Goal: Find specific page/section: Find specific page/section

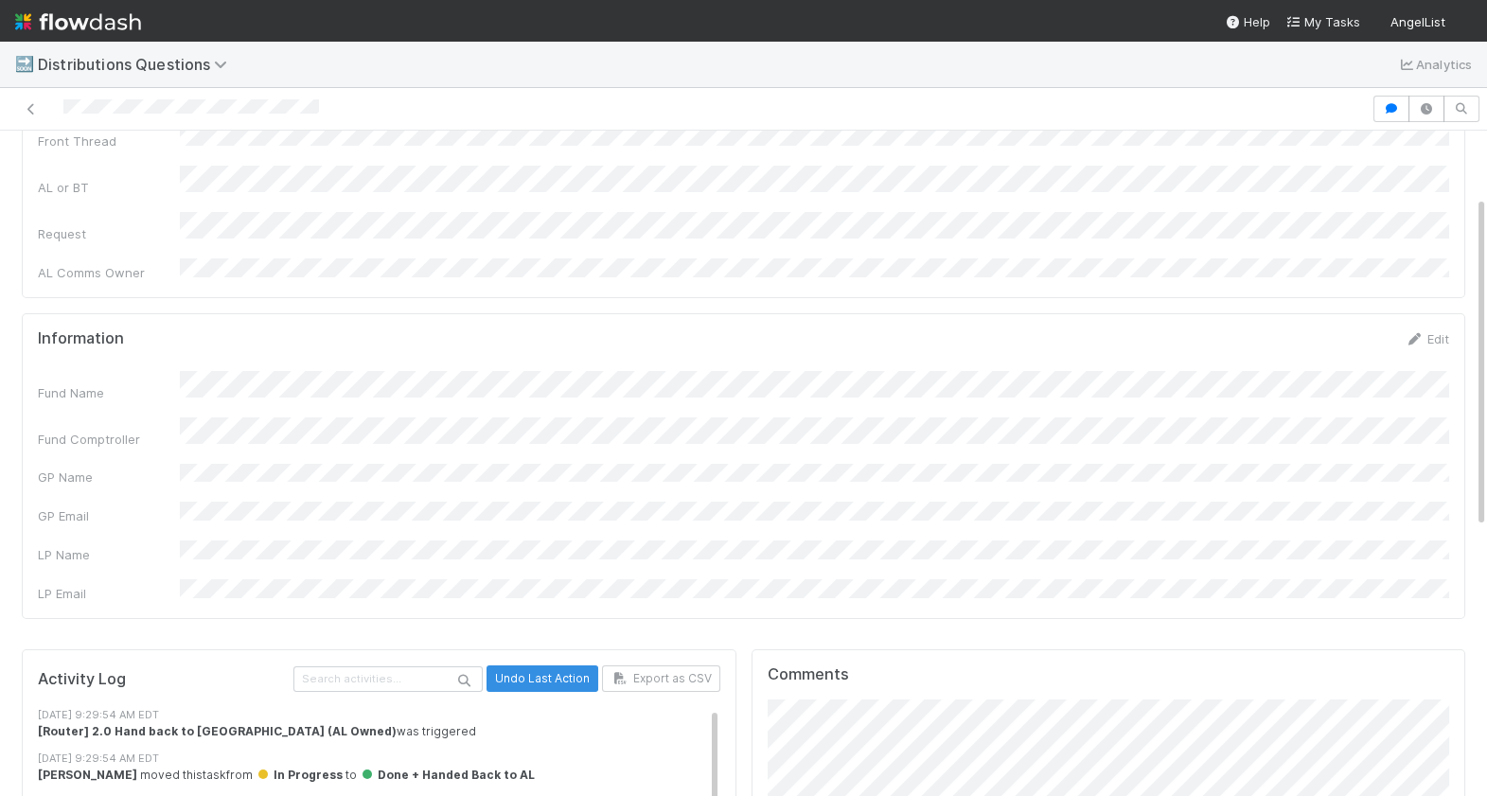
scroll to position [133, 0]
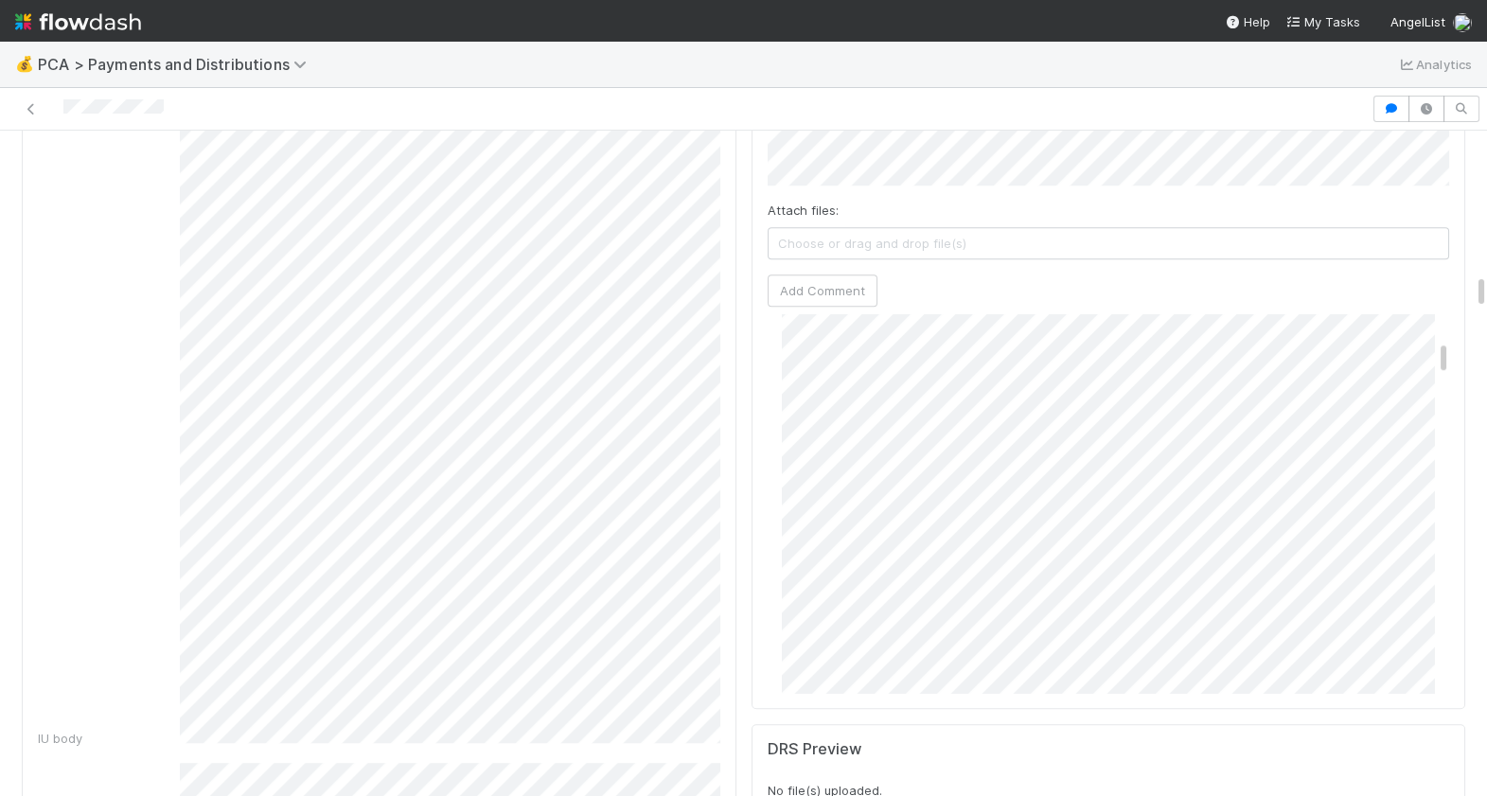
scroll to position [798, 0]
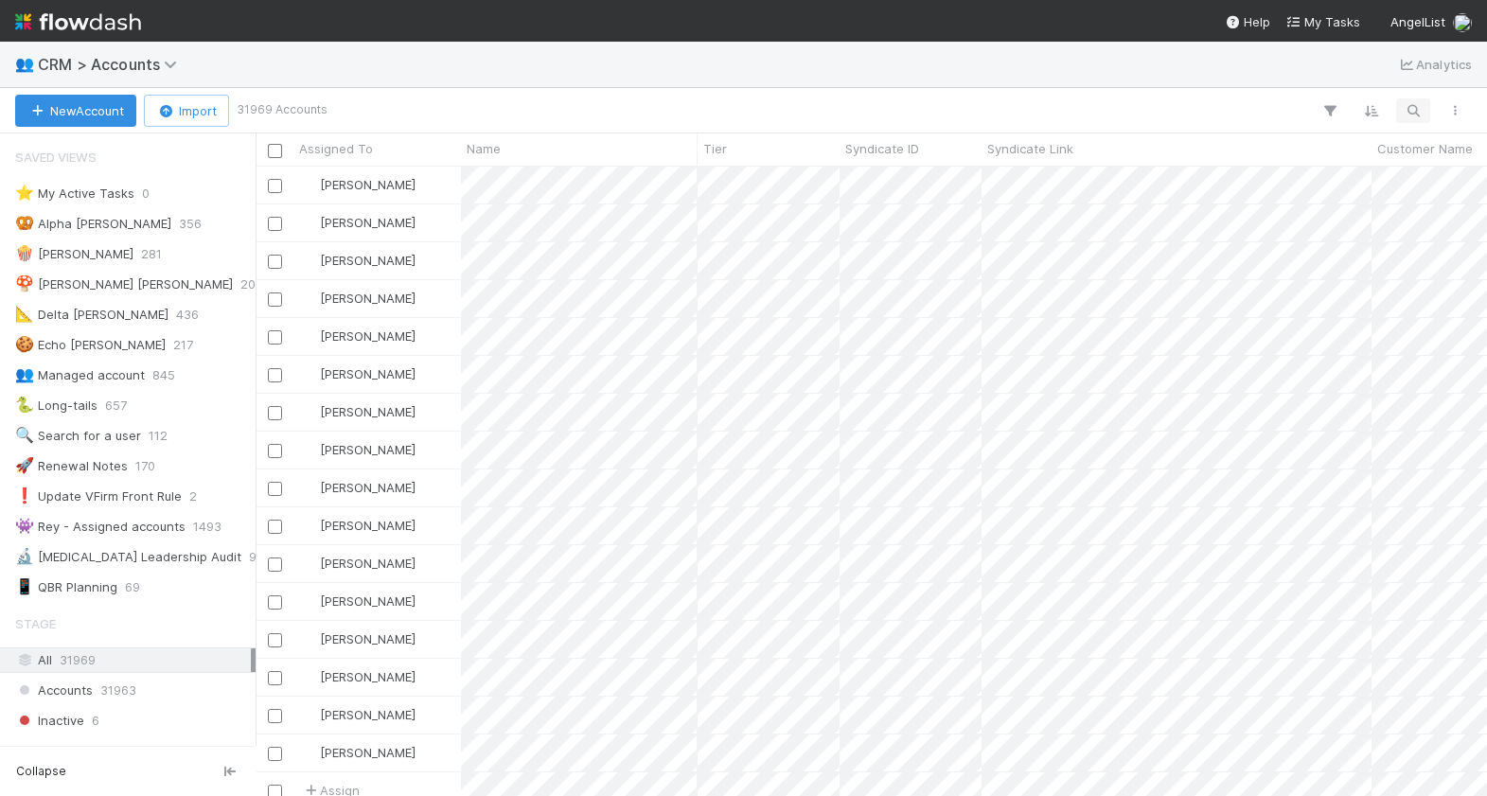
scroll to position [630, 1231]
click at [1409, 112] on icon "button" at bounding box center [1413, 110] width 19 height 17
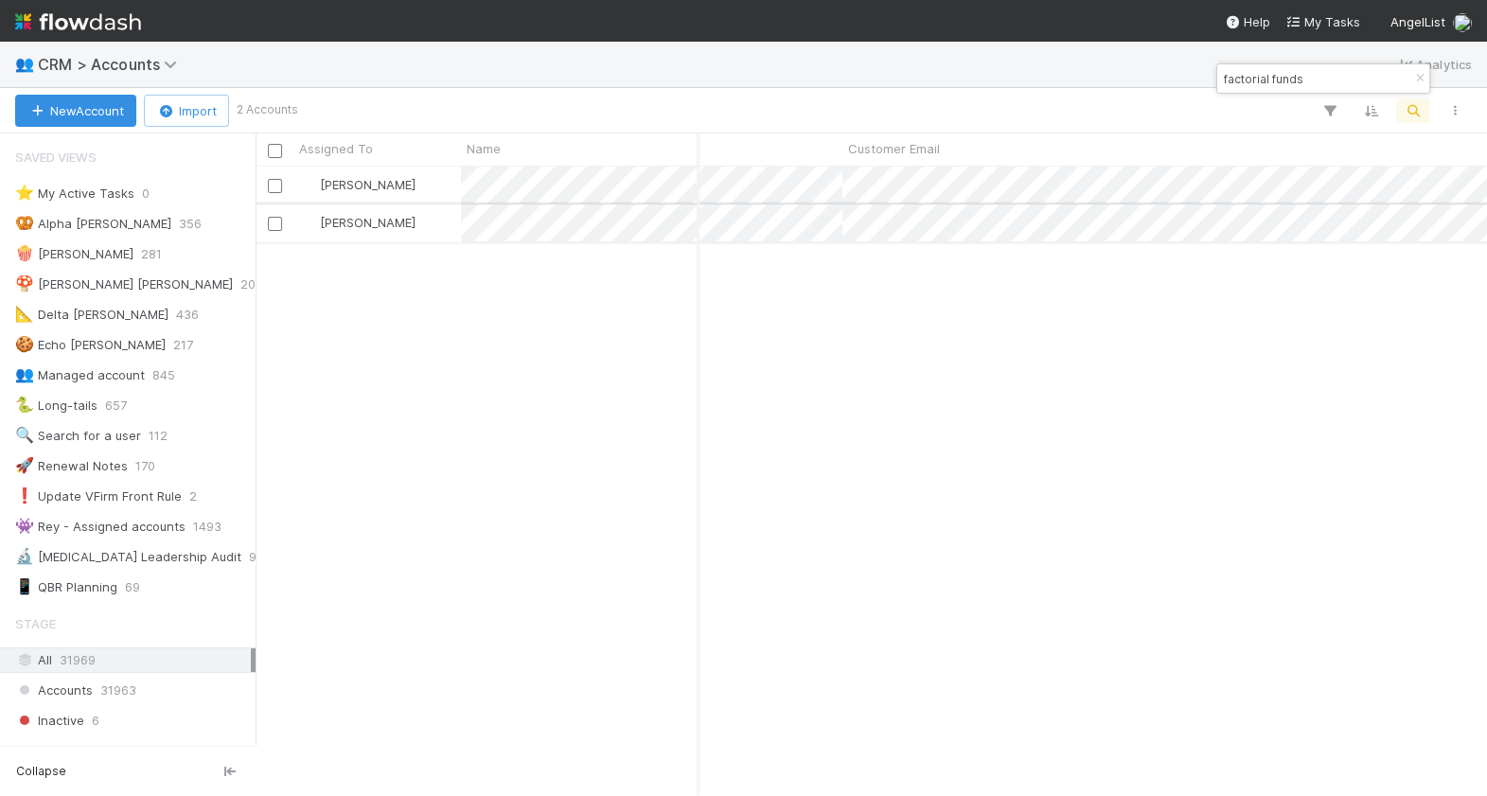
scroll to position [0, 0]
type input "factorial funds"
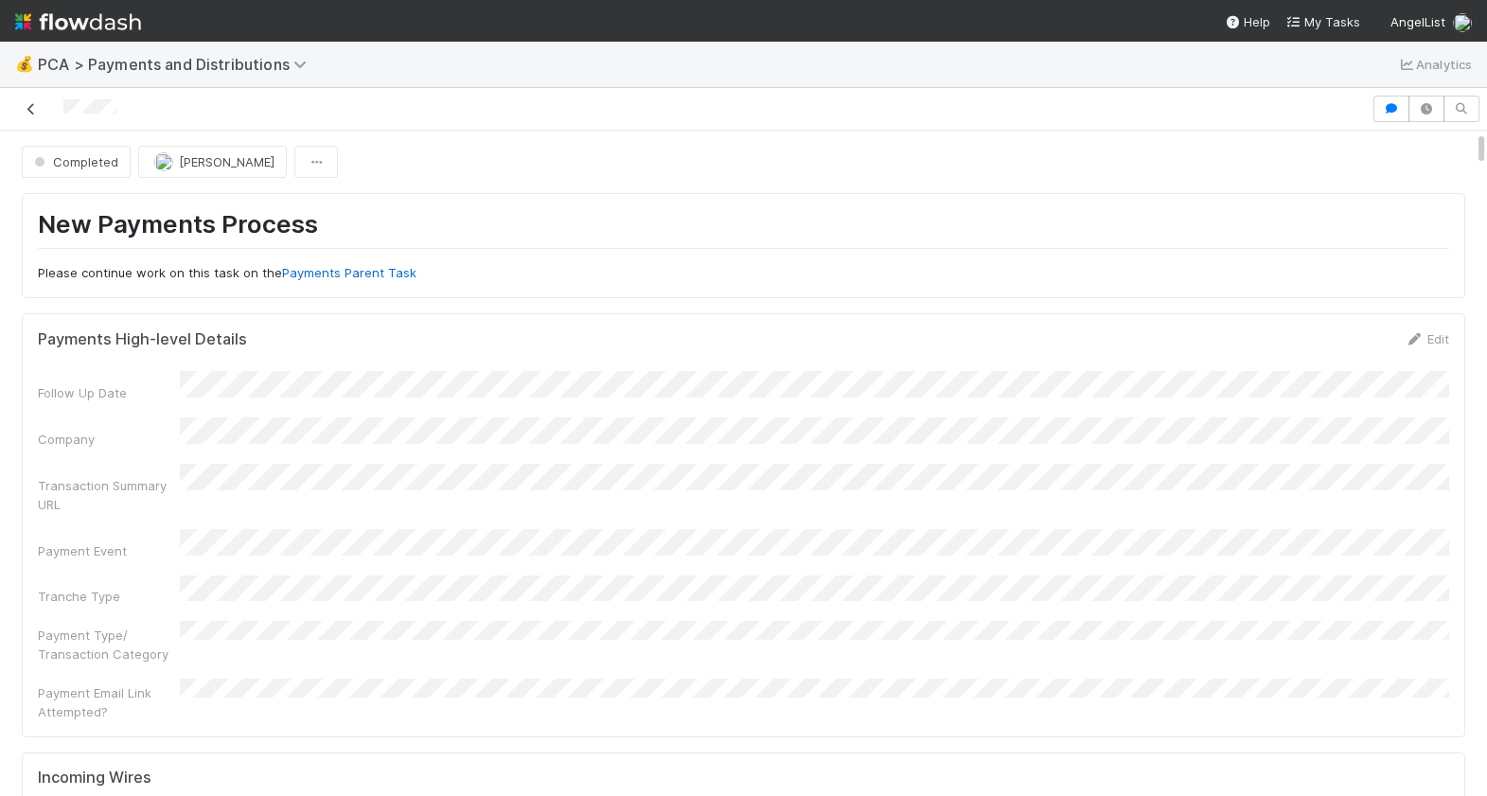
click at [25, 112] on icon at bounding box center [31, 109] width 19 height 12
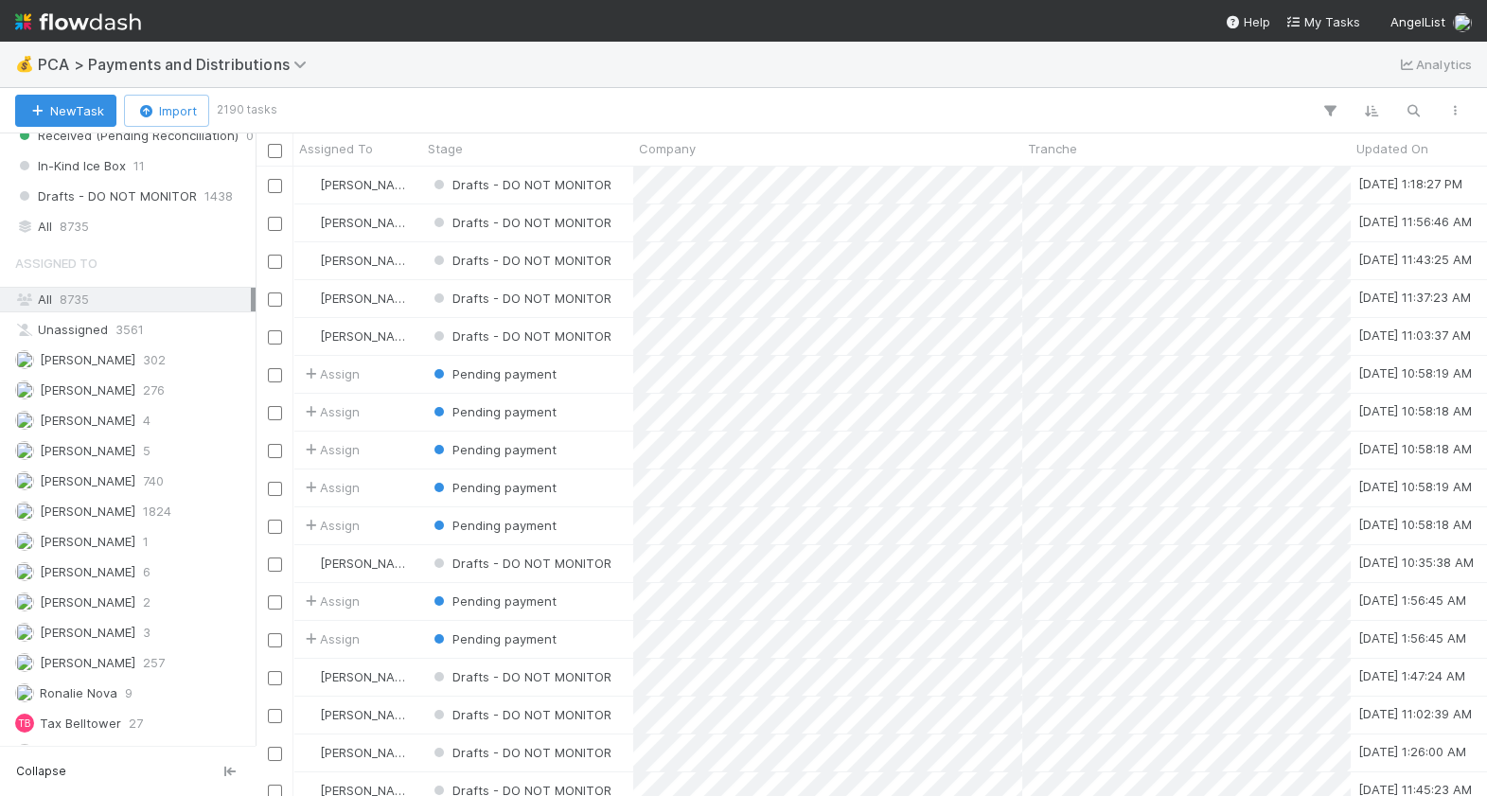
scroll to position [1537, 0]
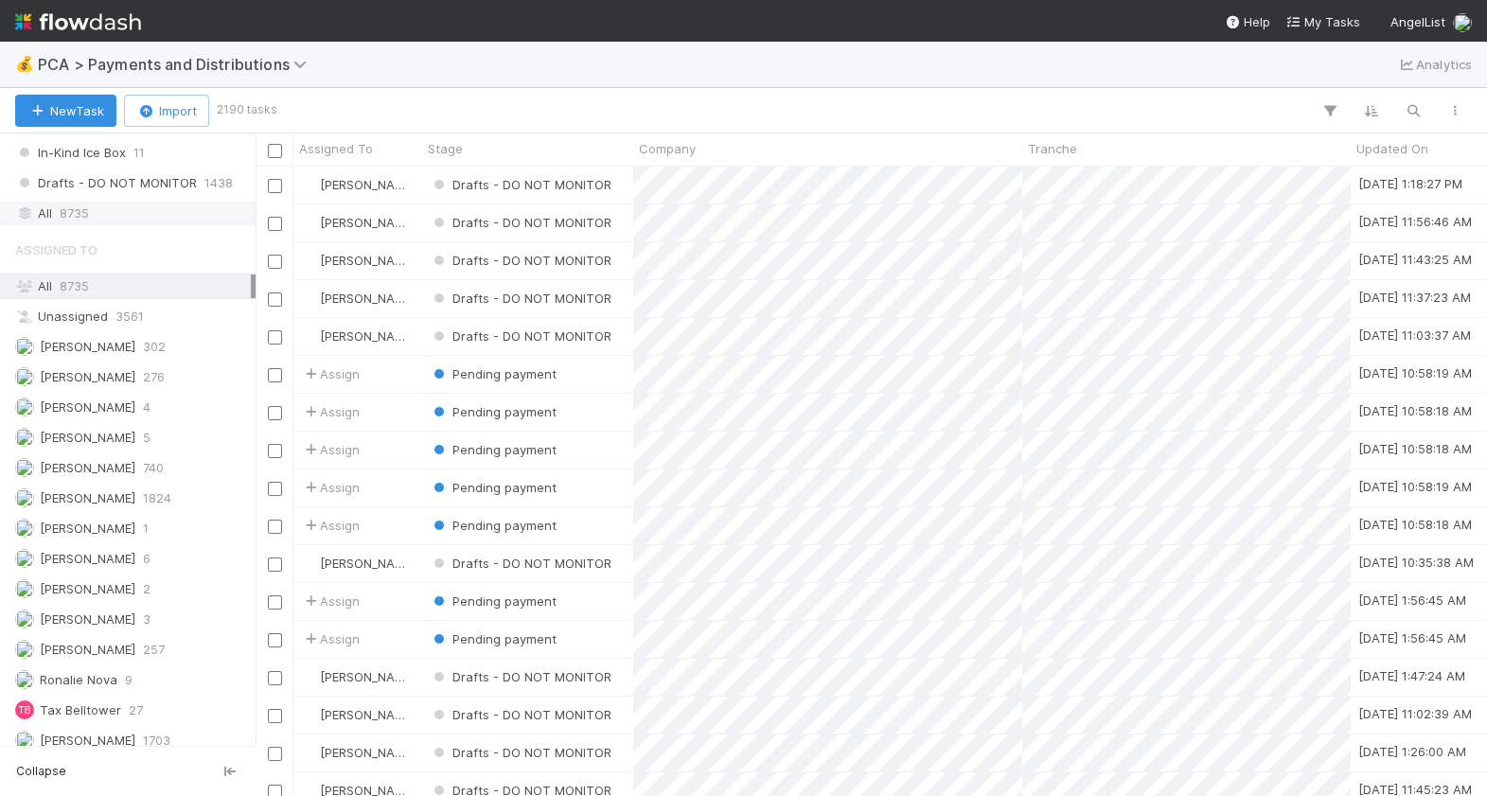
click at [83, 214] on span "8735" at bounding box center [74, 214] width 29 height 24
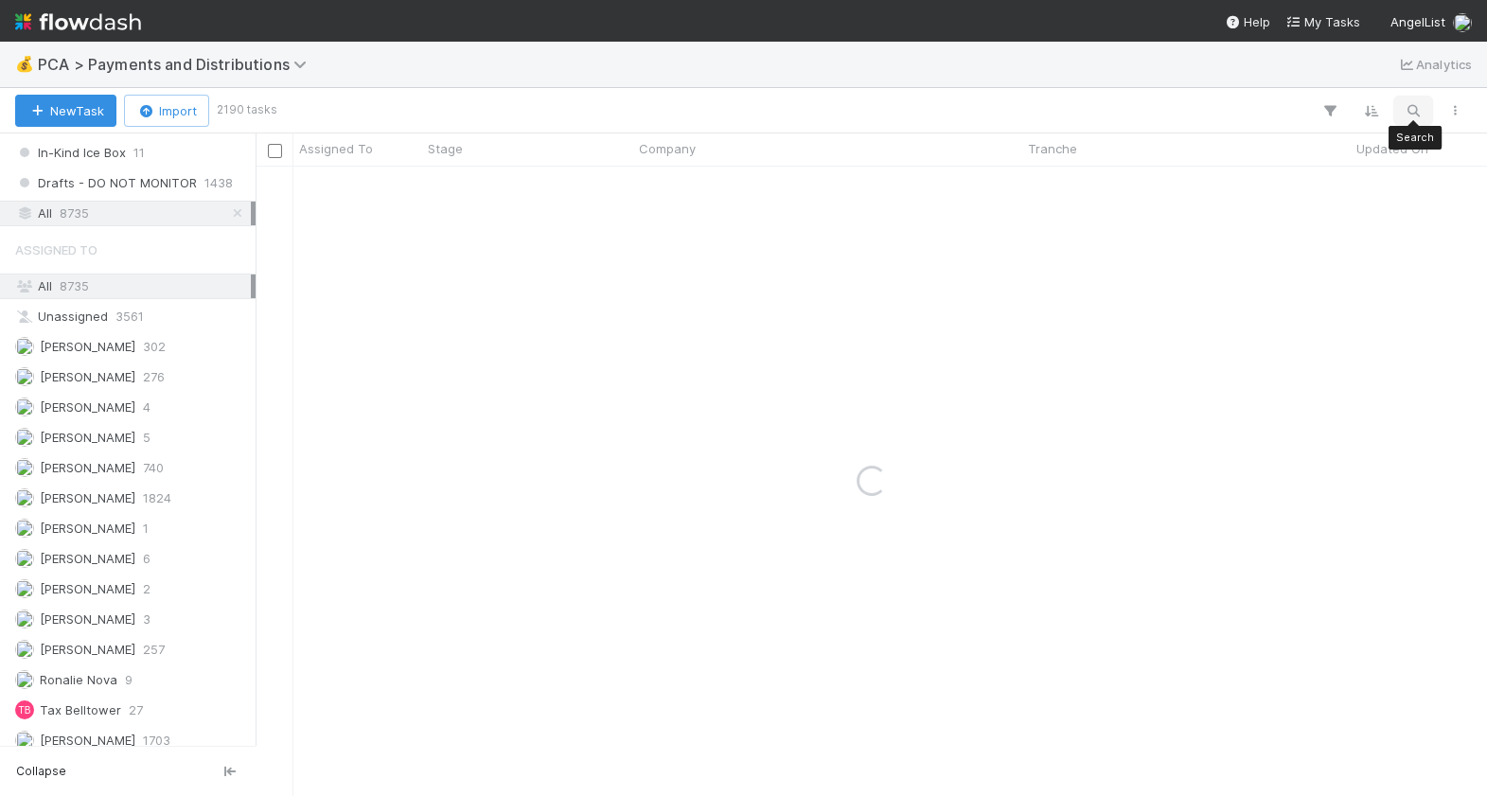
click at [1407, 102] on icon "button" at bounding box center [1413, 110] width 19 height 17
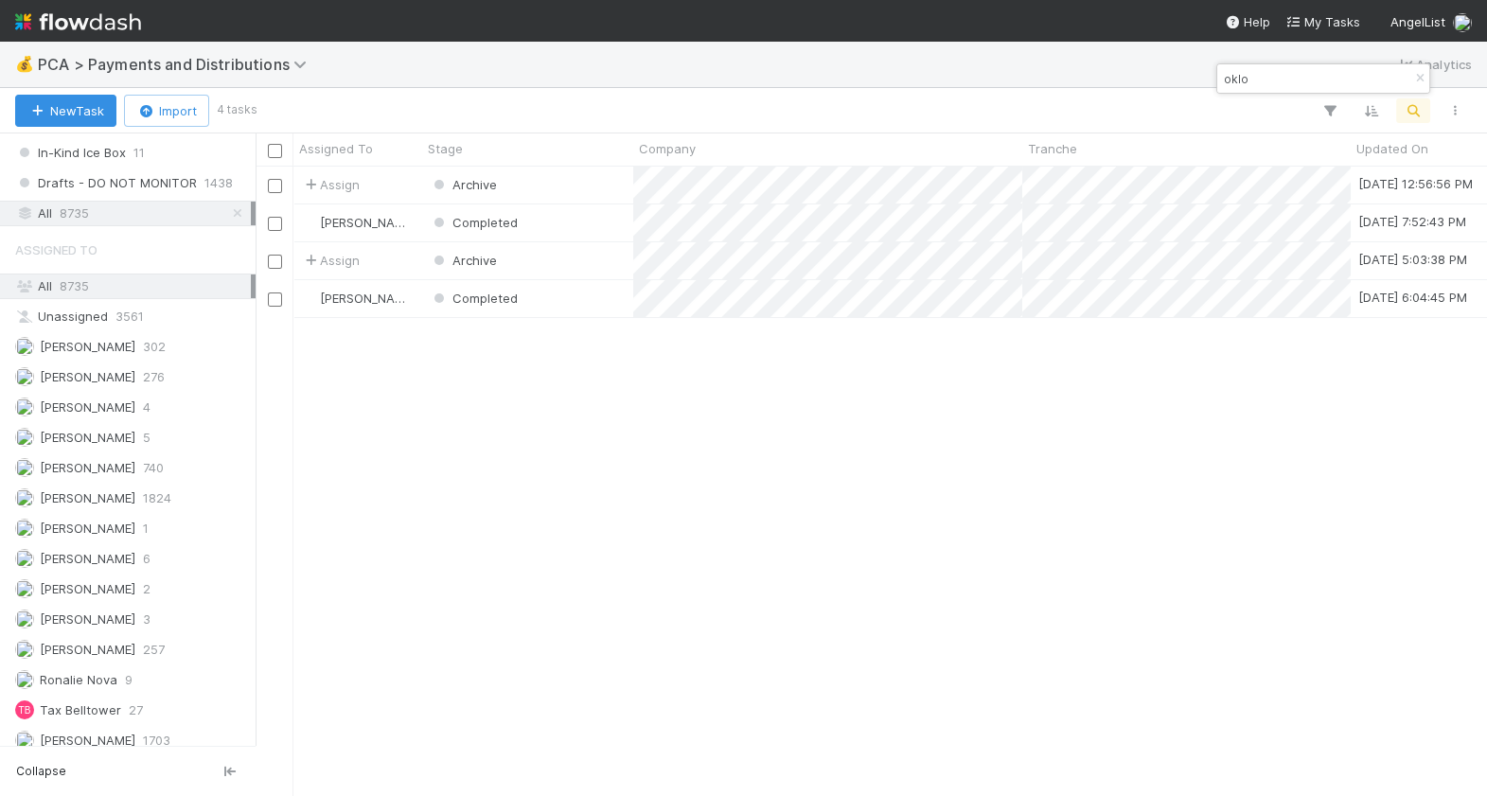
scroll to position [630, 1231]
drag, startPoint x: 1232, startPoint y: 86, endPoint x: 1212, endPoint y: 71, distance: 25.0
click at [1212, 71] on body "💰 PCA > Payments and Distributions Analytics New Task Import 4 tasks Assigned T…" at bounding box center [743, 398] width 1487 height 796
type input "o"
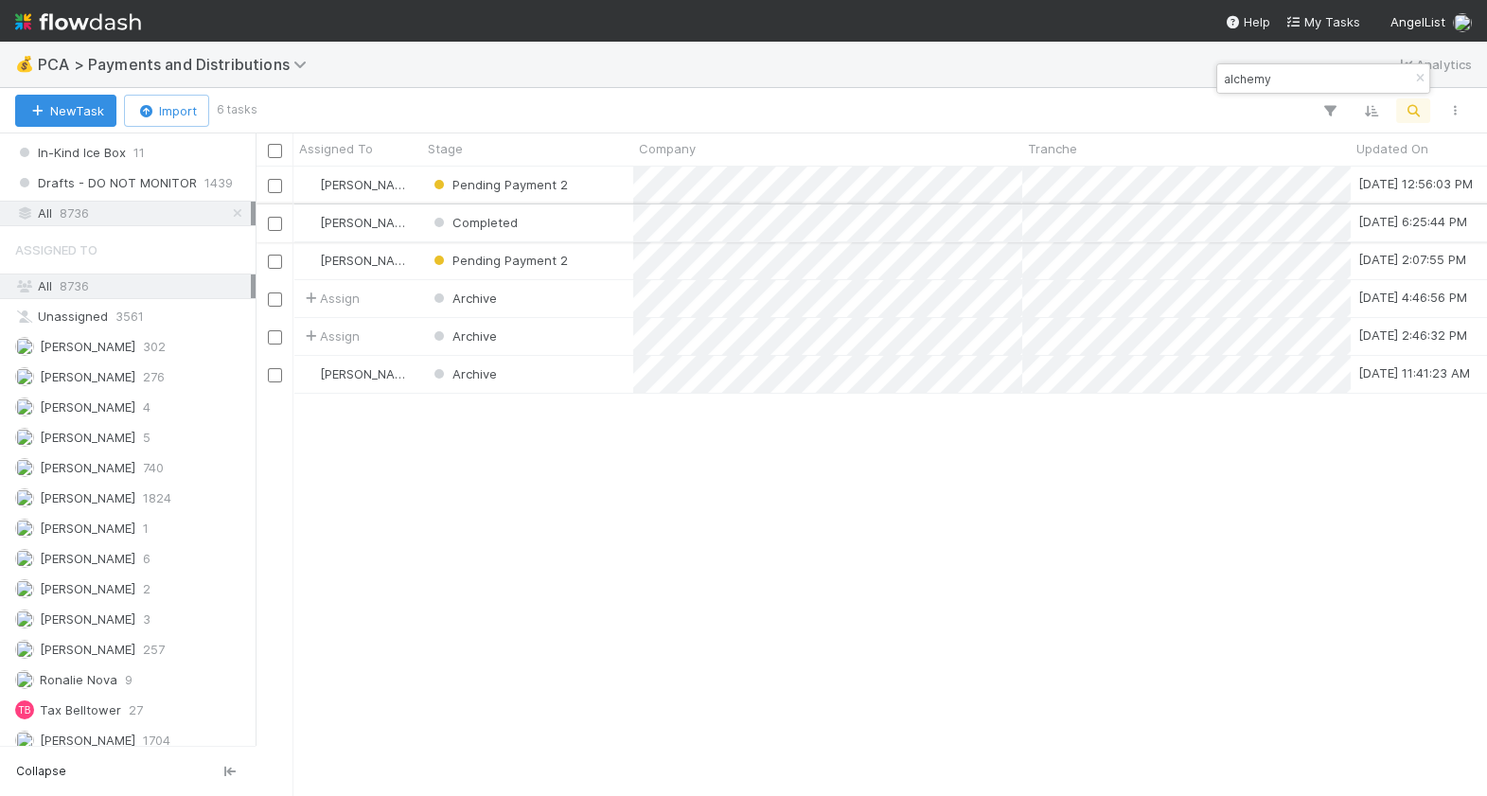
type input "alchemy"
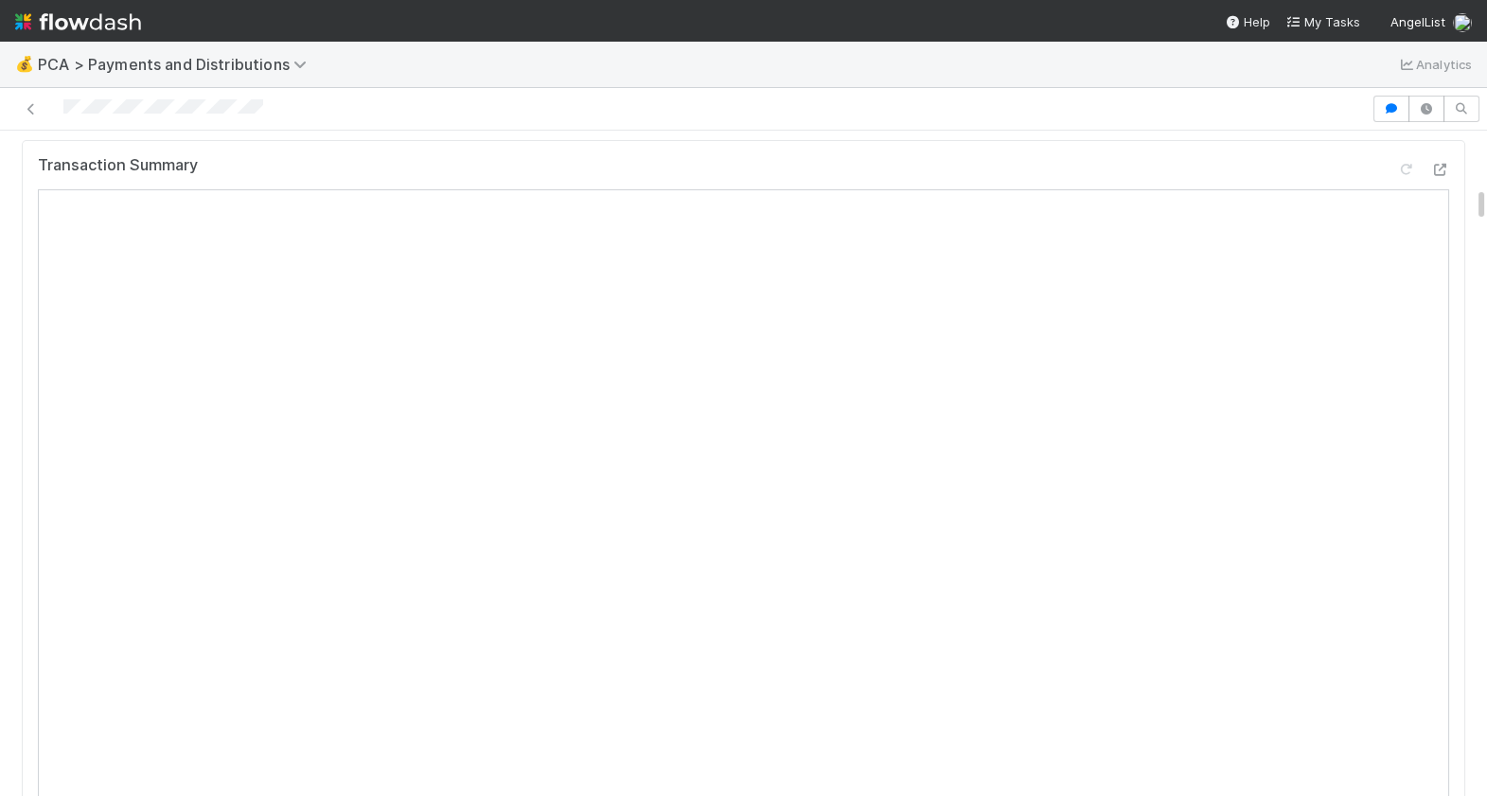
scroll to position [1107, 0]
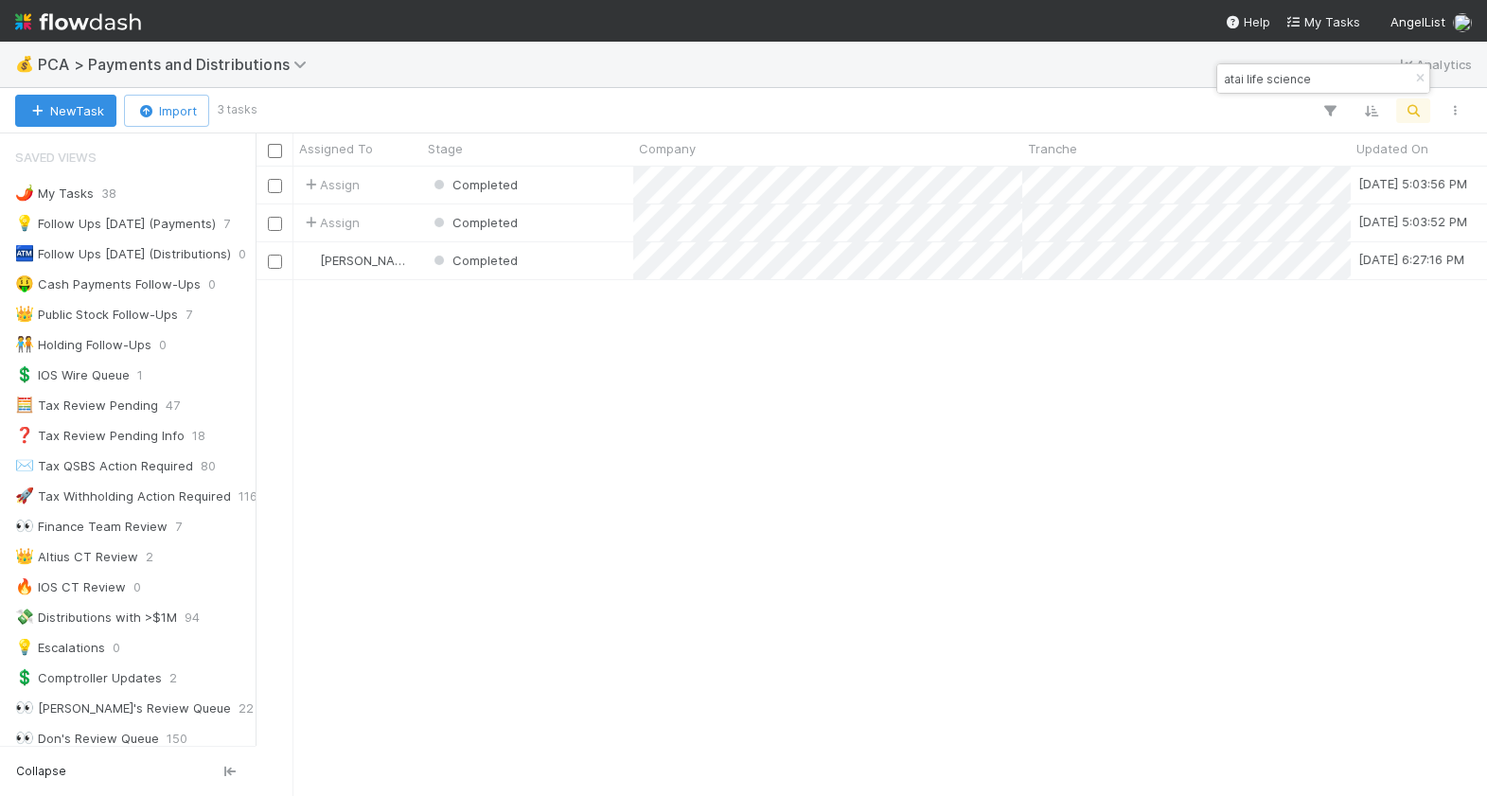
scroll to position [1278, 0]
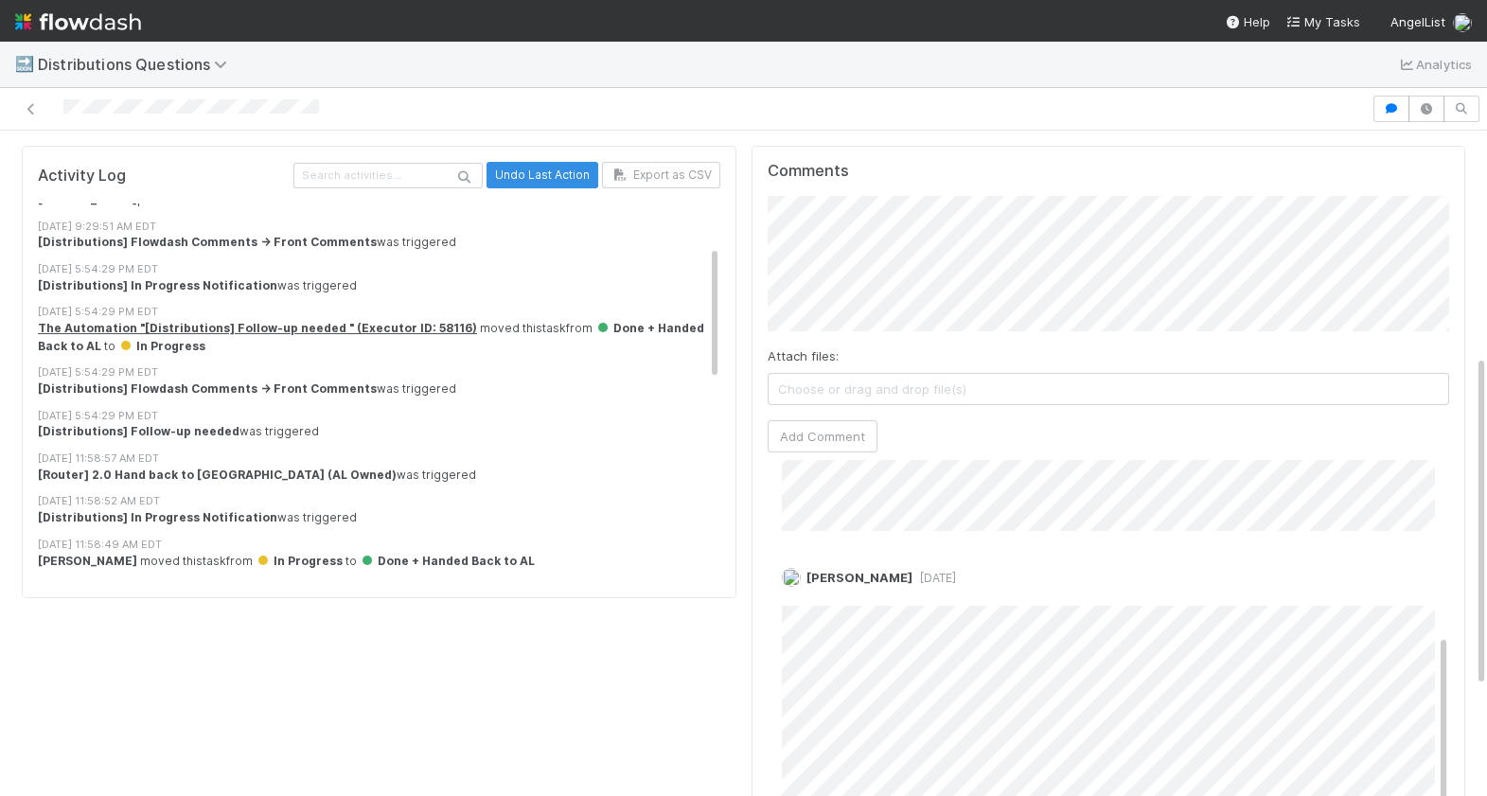
scroll to position [667, 0]
